Goal: Task Accomplishment & Management: Use online tool/utility

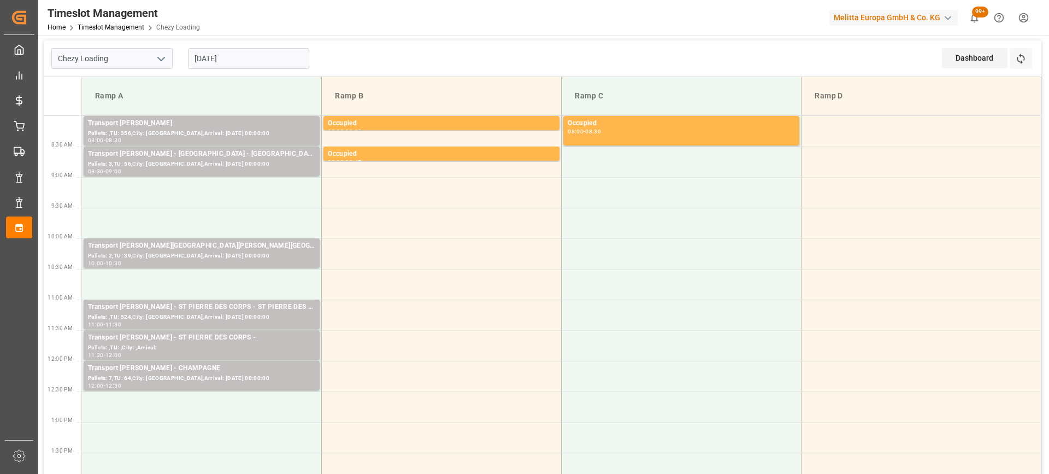
scroll to position [273, 0]
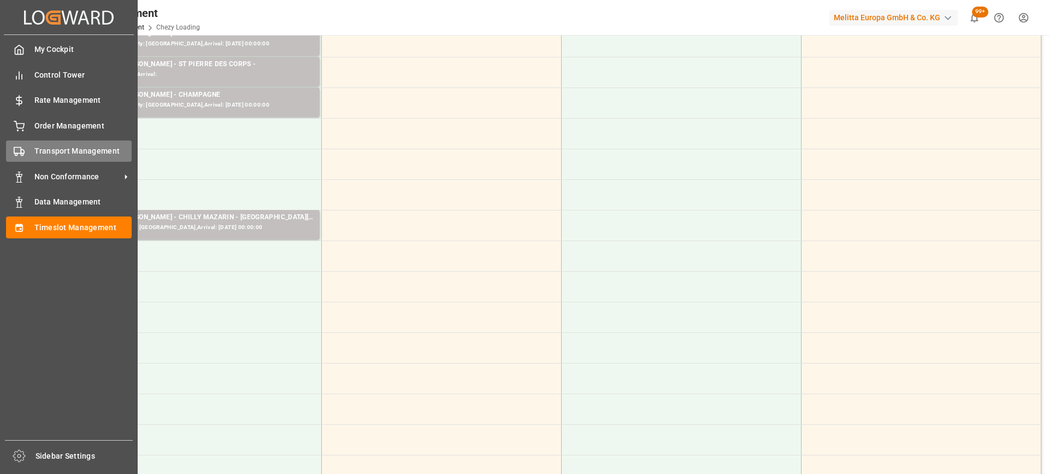
click at [10, 149] on div at bounding box center [15, 150] width 19 height 11
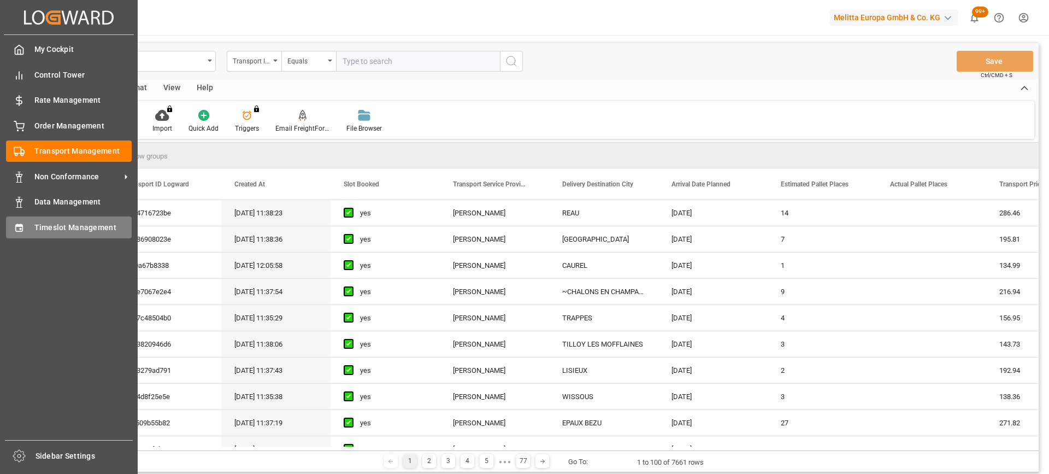
click at [27, 233] on div "Timeslot Management Timeslot Management" at bounding box center [69, 226] width 126 height 21
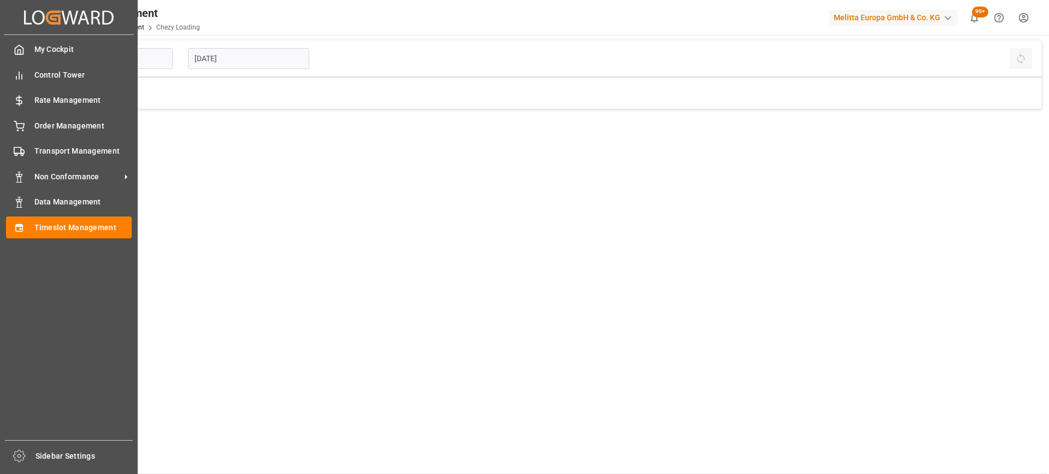
type input "Chezy Loading"
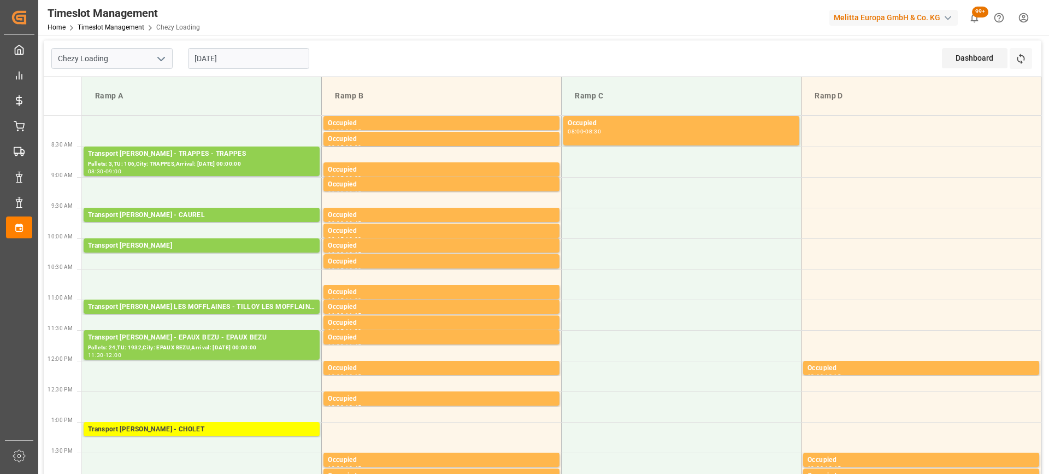
scroll to position [164, 0]
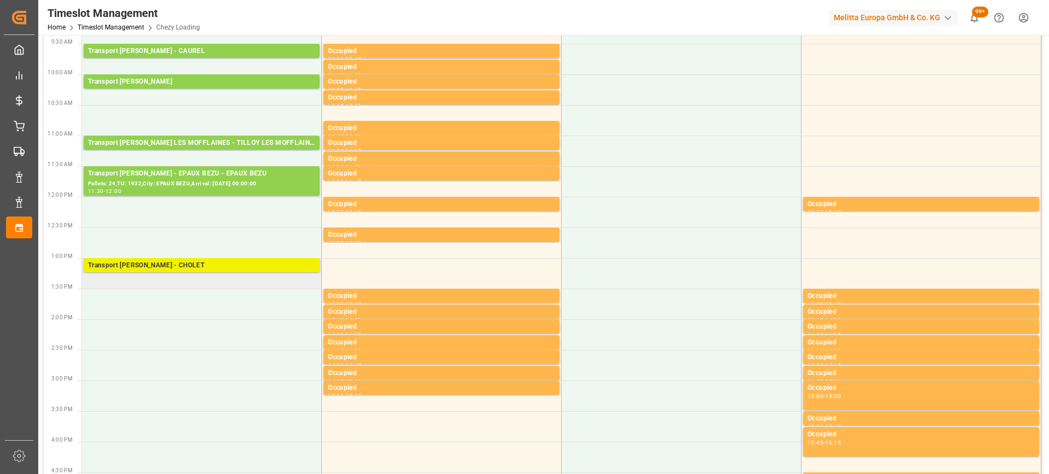
click at [210, 267] on div "Transport [PERSON_NAME] - CHOLET" at bounding box center [201, 265] width 227 height 11
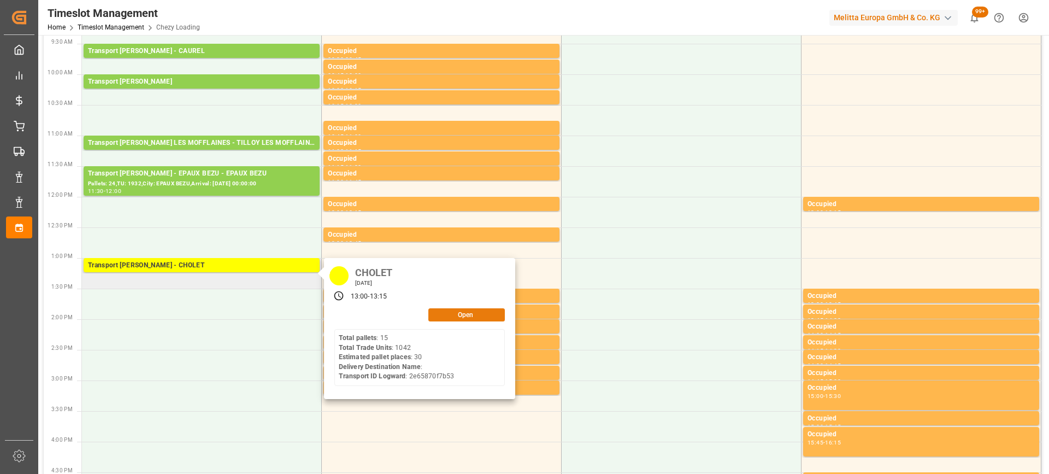
click at [467, 309] on button "Open" at bounding box center [466, 314] width 76 height 13
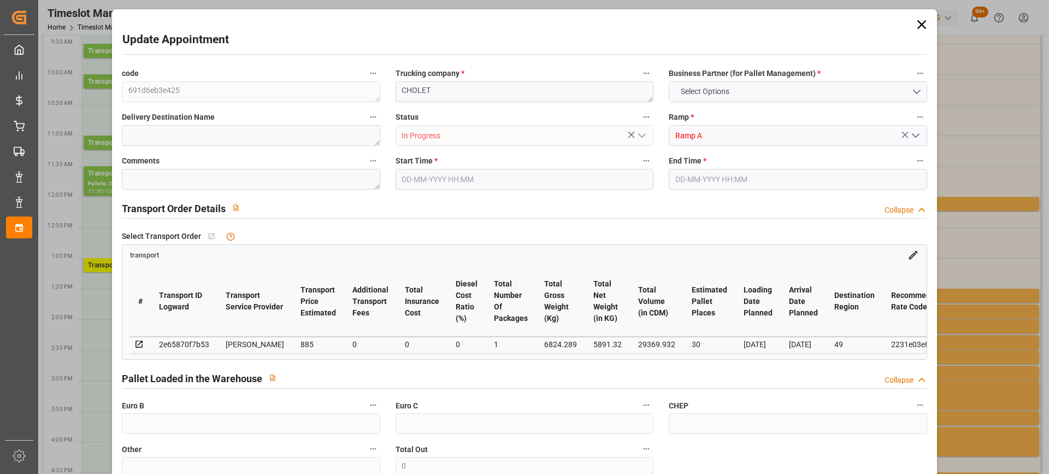
type input "30"
type input "885"
type input "0"
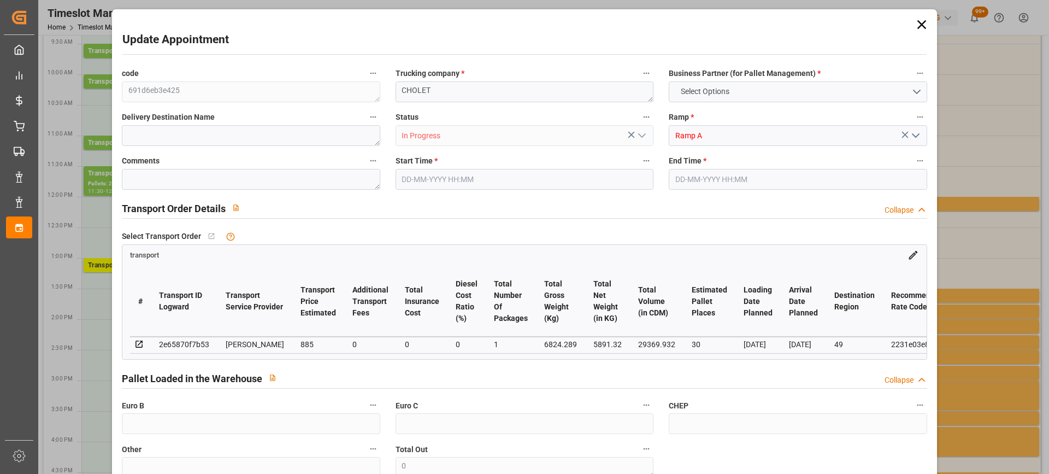
type input "855.087"
type input "-29.913"
type input "1"
type input "5891.32"
type input "8118.061"
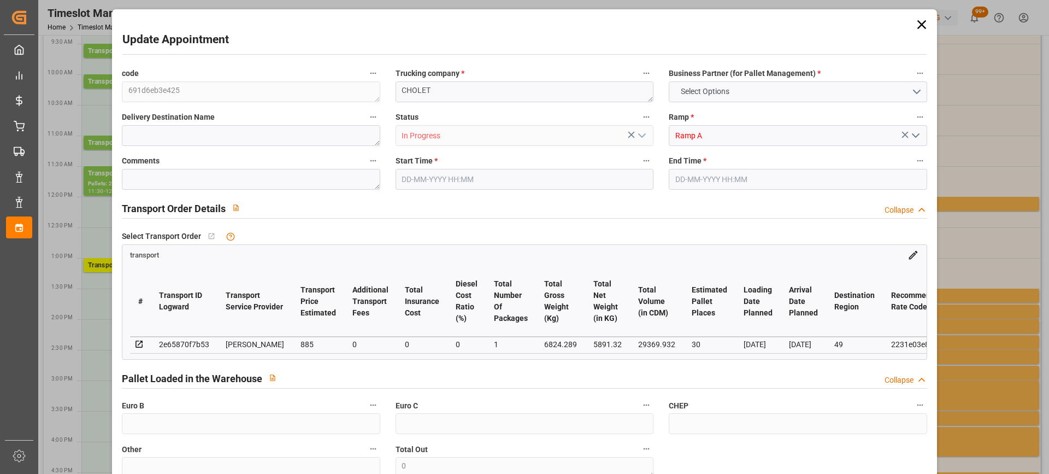
type input "29369.932"
type input "49"
type input "15"
type input "1042"
type input "42"
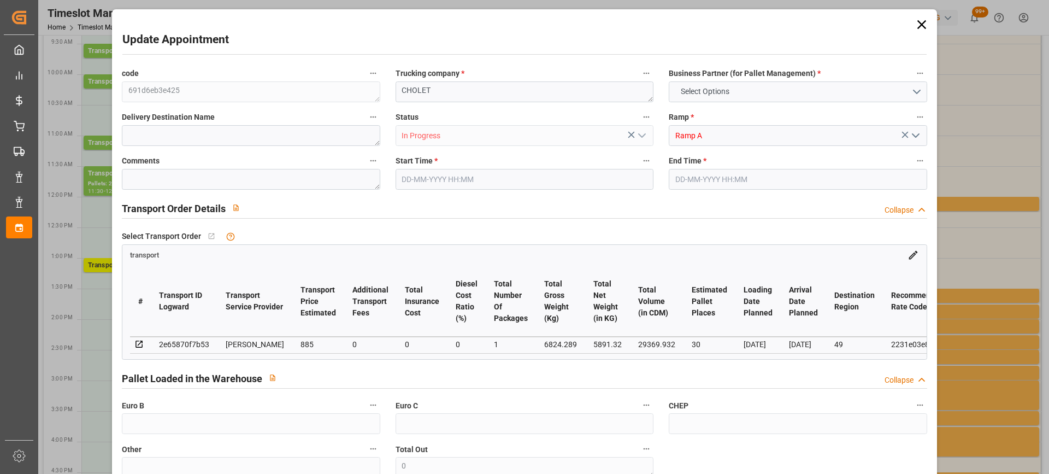
type input "101"
type input "6824.289"
type input "0"
type input "4710.8598"
type input "0"
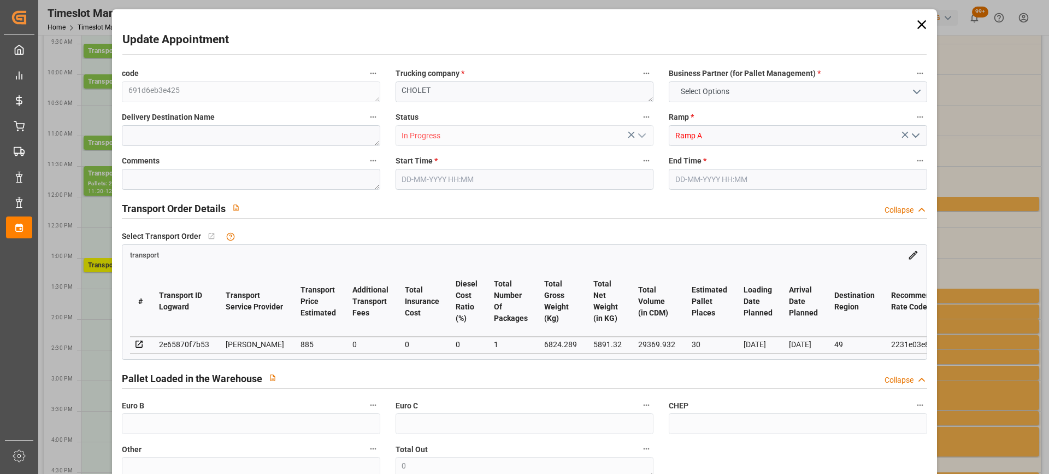
type input "0"
type input "21"
type input "35"
type input "[DATE] 13:00"
type input "[DATE] 13:15"
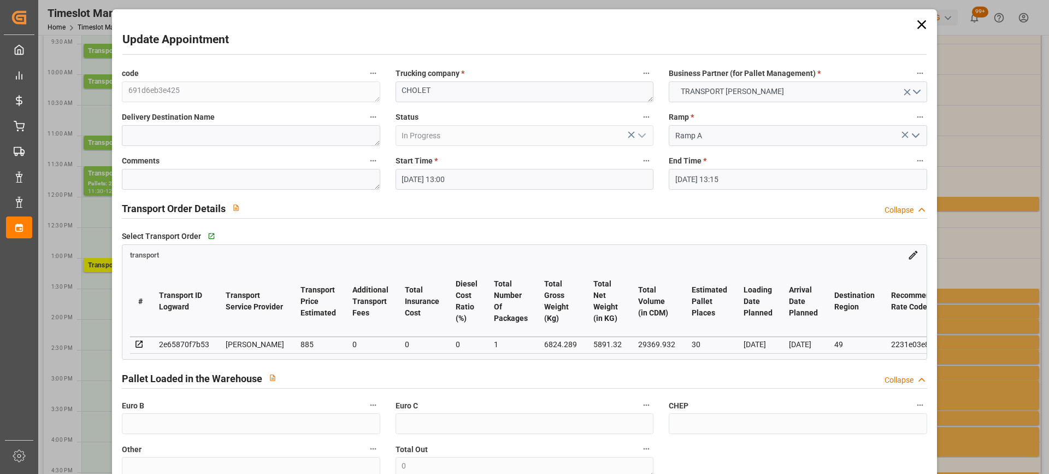
type input "[DATE] 16:17"
type input "[DATE] 12:07"
type input "[DATE]"
click at [776, 186] on input "[DATE] 13:15" at bounding box center [798, 179] width 258 height 21
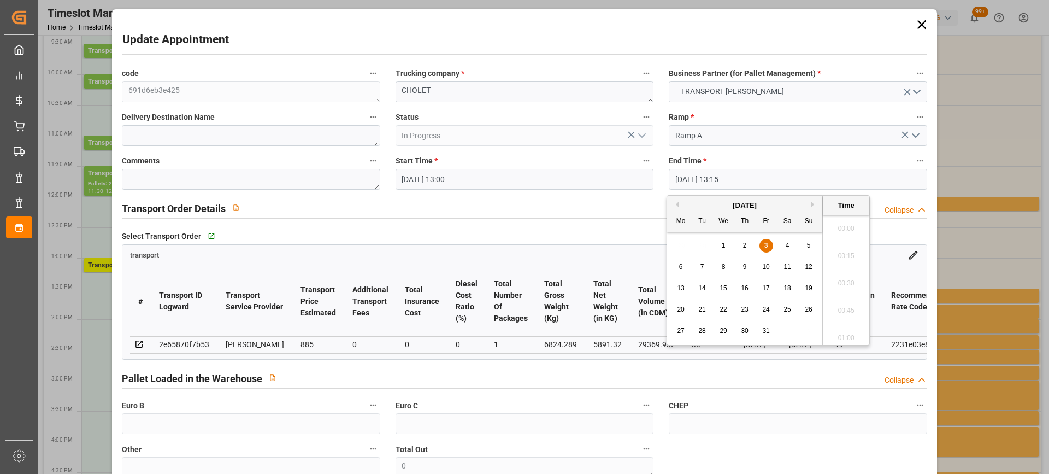
scroll to position [1397, 0]
click at [766, 242] on span "3" at bounding box center [766, 246] width 4 height 8
click at [833, 309] on li "13:30" at bounding box center [846, 306] width 46 height 27
type input "[DATE] 13:30"
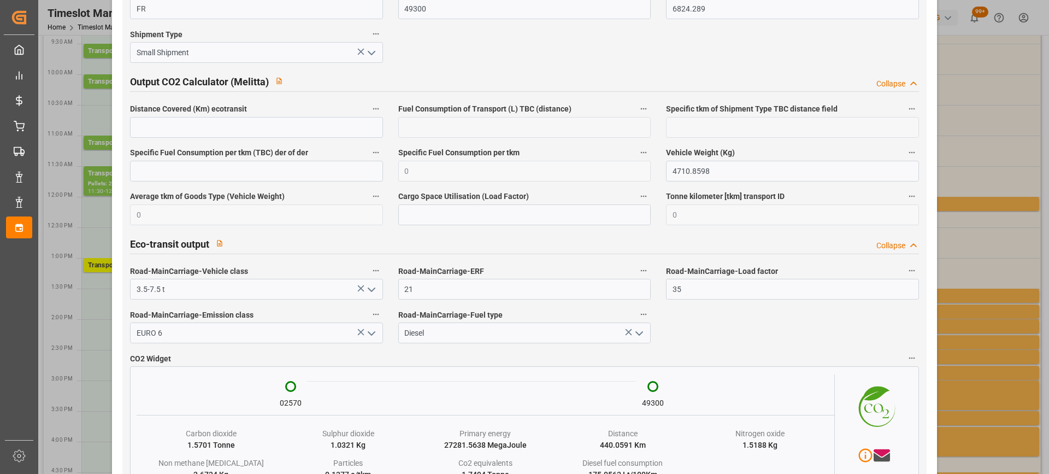
scroll to position [1830, 0]
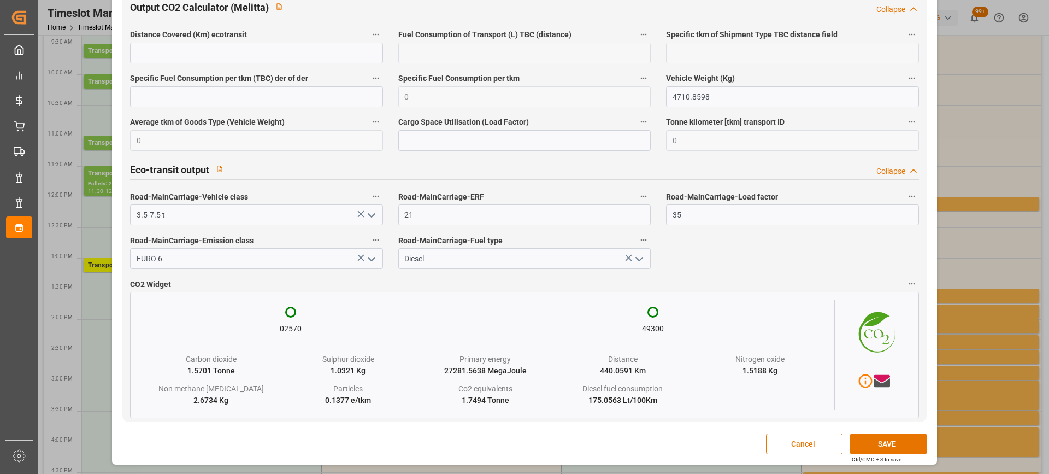
click at [884, 444] on button "SAVE" at bounding box center [888, 443] width 76 height 21
